Goal: Navigation & Orientation: Find specific page/section

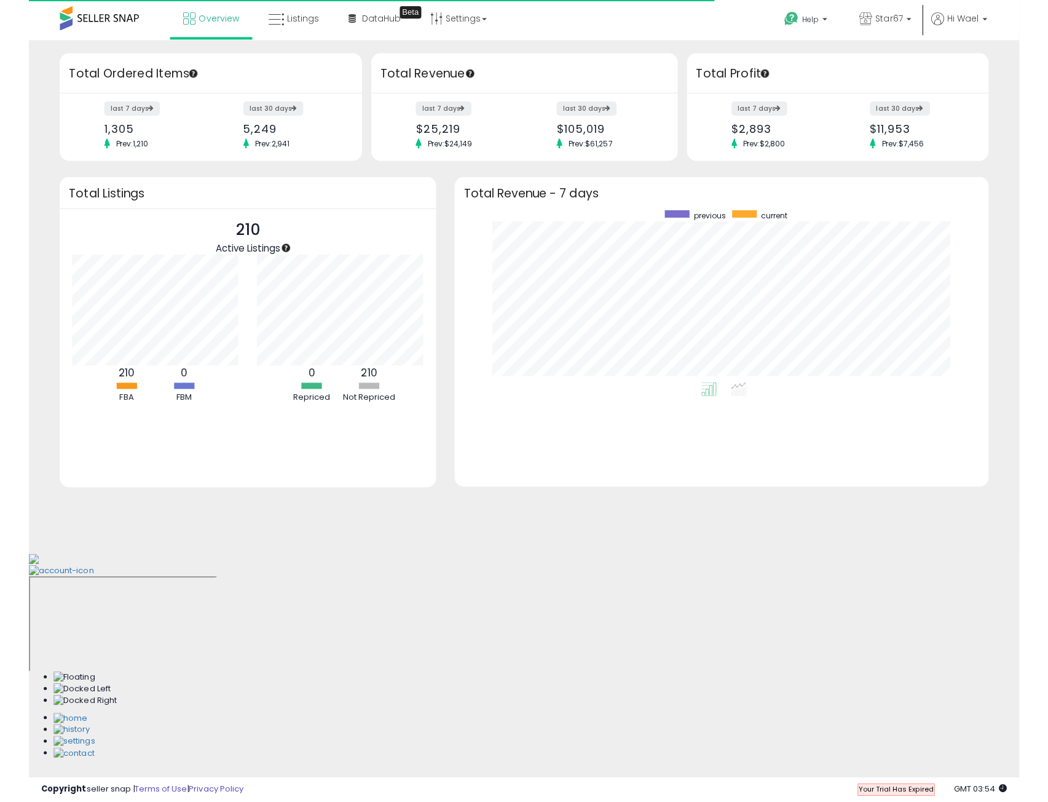
scroll to position [232, 544]
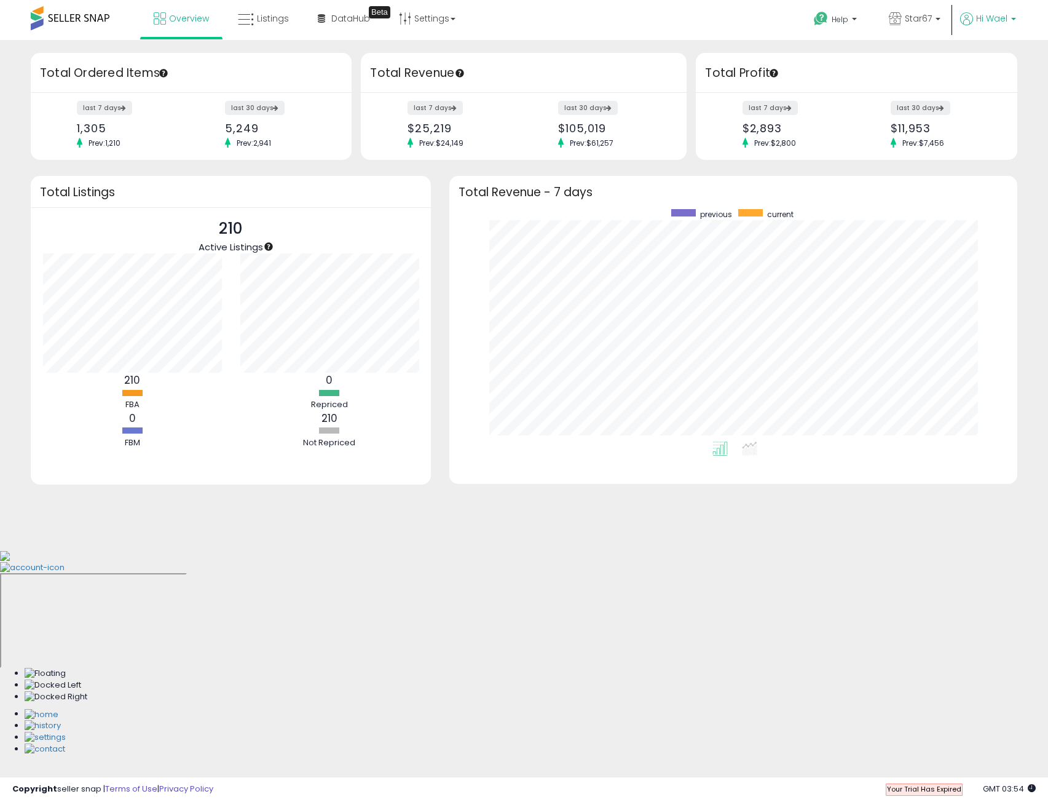
click at [981, 19] on span "Hi Wael" at bounding box center [991, 18] width 31 height 12
click at [985, 100] on link "Profile" at bounding box center [988, 98] width 25 height 12
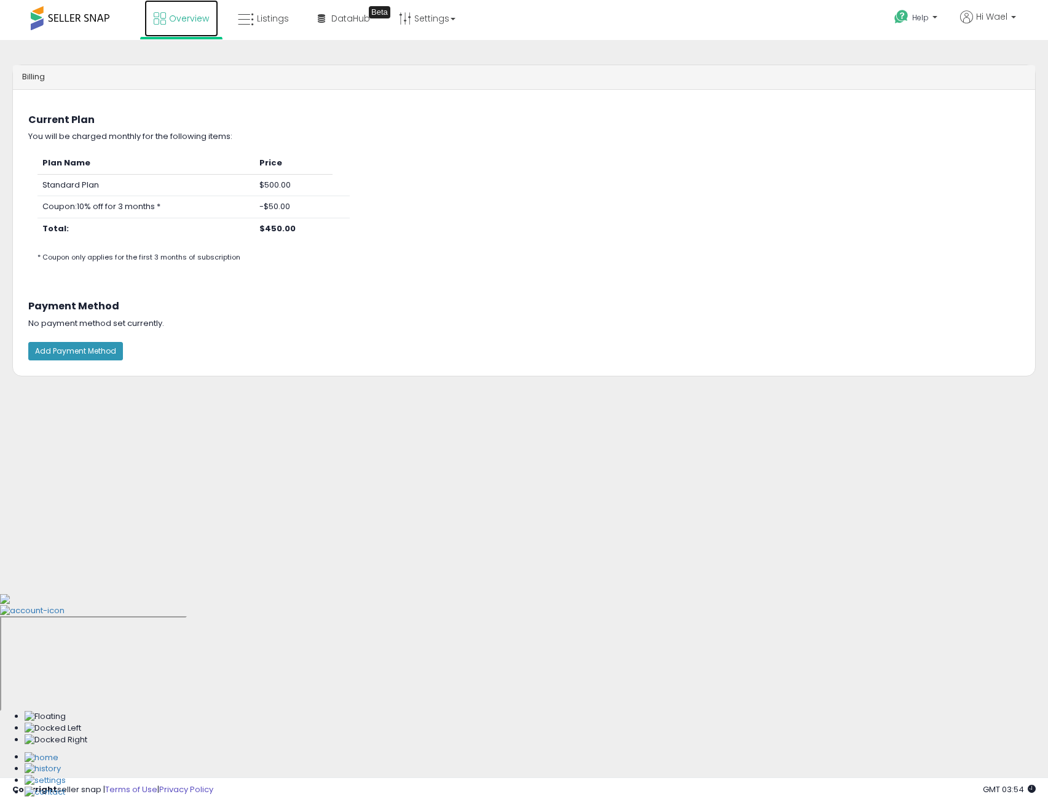
click at [192, 28] on link "Overview" at bounding box center [181, 18] width 74 height 37
